Goal: Check status

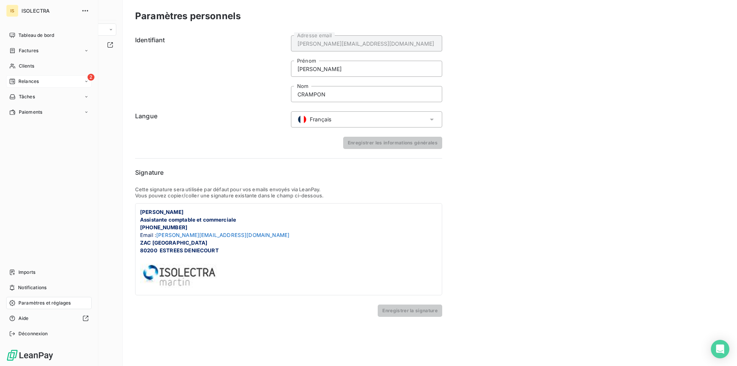
click at [14, 78] on div "Relances" at bounding box center [24, 81] width 30 height 7
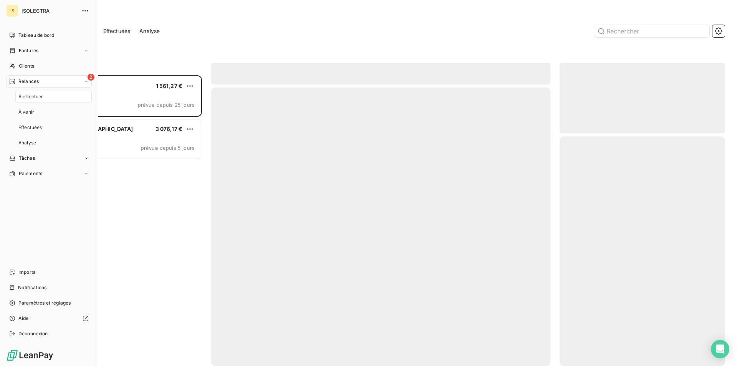
scroll to position [285, 159]
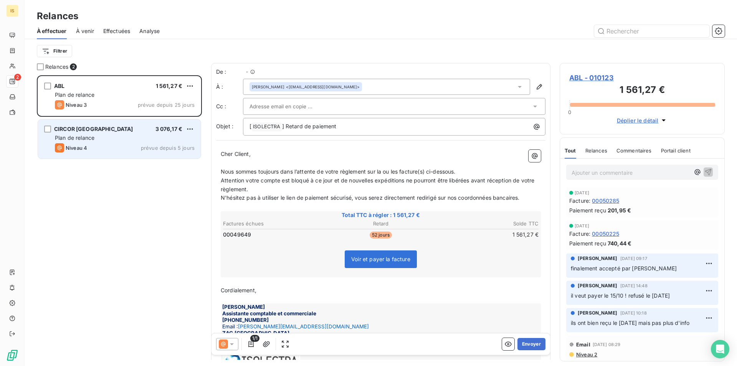
click at [108, 122] on div "CIRCOR MAROC 3 076,17 € Plan de relance Niveau 4 prévue depuis 5 jours" at bounding box center [119, 138] width 163 height 39
